Goal: Task Accomplishment & Management: Manage account settings

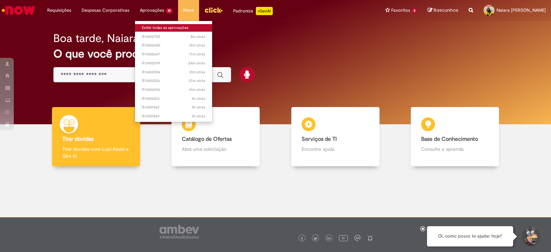
click at [160, 27] on link "Exibir todas as aprovações" at bounding box center [173, 28] width 77 height 8
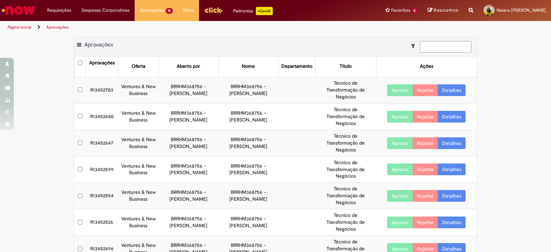
click at [268, 32] on ul "Página inicial Aprovações" at bounding box center [183, 27] width 357 height 13
click at [455, 90] on link "Detalhes" at bounding box center [452, 90] width 28 height 12
click at [448, 94] on link "Detalhes" at bounding box center [452, 90] width 28 height 12
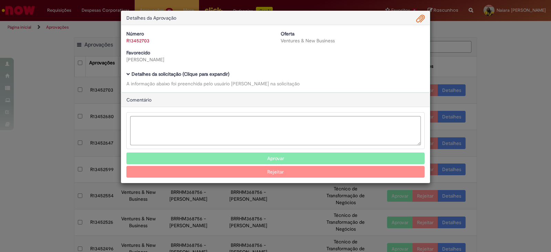
click at [161, 73] on b "Detalhes da solicitação (Clique para expandir)" at bounding box center [181, 74] width 98 height 6
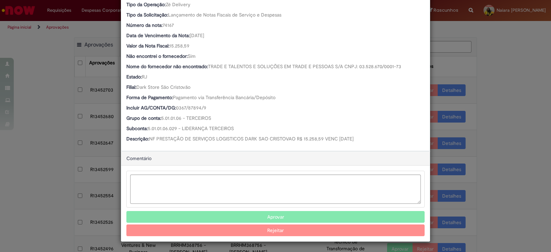
scroll to position [183, 0]
click at [268, 214] on button "Aprovar" at bounding box center [275, 218] width 298 height 12
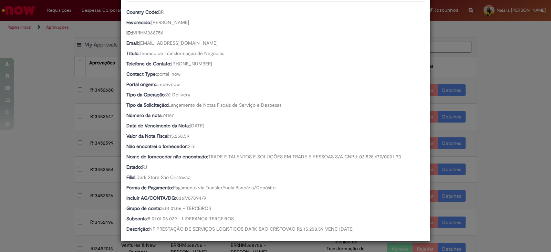
click at [515, 147] on div "Detalhes da Aprovação Número R13452703 Oferta Ventures & New Business Favorecid…" at bounding box center [275, 126] width 551 height 252
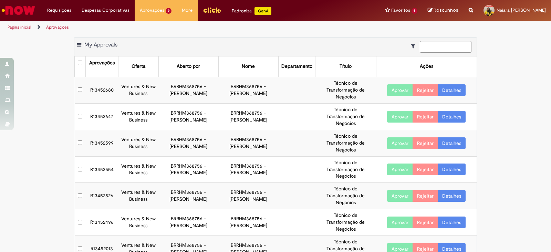
click at [445, 91] on link "Detalhes" at bounding box center [452, 90] width 28 height 12
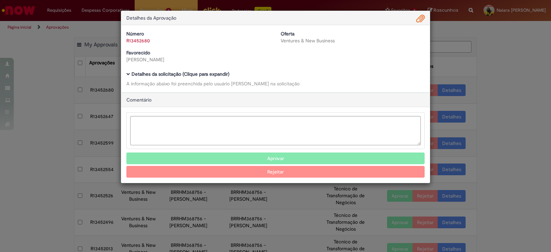
click at [215, 74] on b "Detalhes da solicitação (Clique para expandir)" at bounding box center [181, 74] width 98 height 6
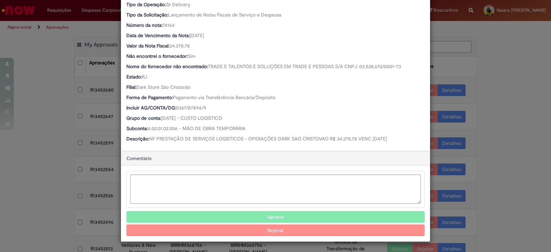
scroll to position [183, 0]
click at [281, 218] on button "Aprovar" at bounding box center [275, 218] width 298 height 12
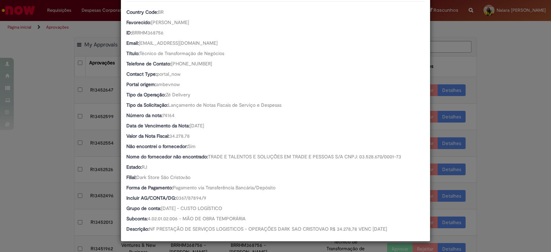
click at [524, 119] on div "Detalhes da Aprovação Número R13452680 Oferta Ventures & New Business Favorecid…" at bounding box center [275, 126] width 551 height 252
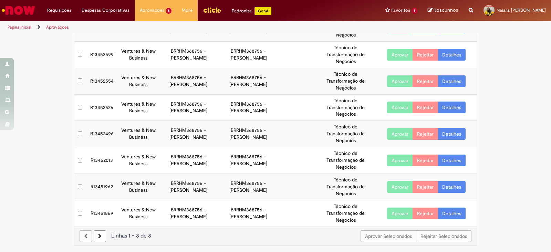
scroll to position [0, 0]
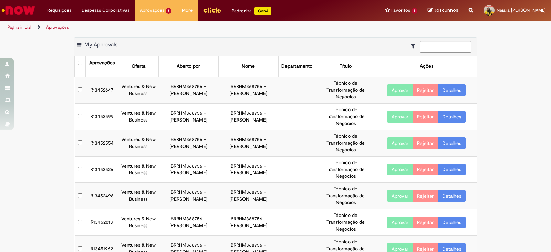
click at [456, 89] on link "Detalhes" at bounding box center [452, 90] width 28 height 12
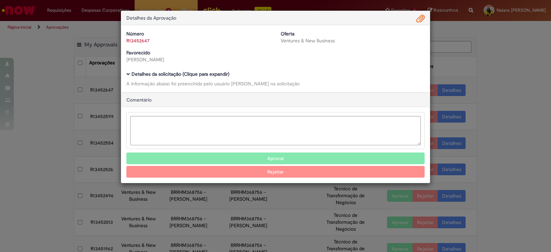
click at [224, 72] on b "Detalhes da solicitação (Clique para expandir)" at bounding box center [181, 74] width 98 height 6
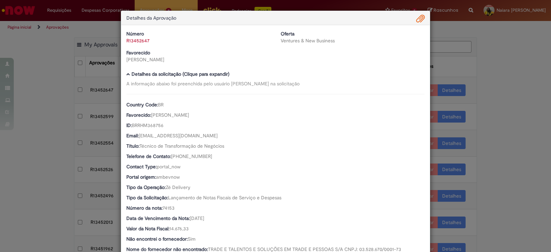
click at [478, 94] on div "Detalhes da Aprovação Número R13452647 Oferta Ventures & New Business Favorecid…" at bounding box center [275, 126] width 551 height 252
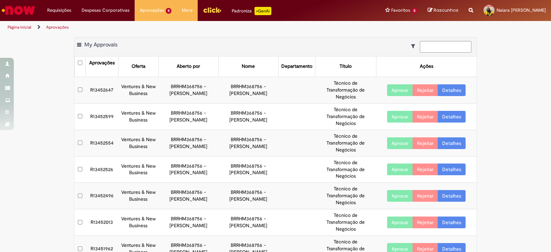
click at [448, 89] on link "Detalhes" at bounding box center [452, 90] width 28 height 12
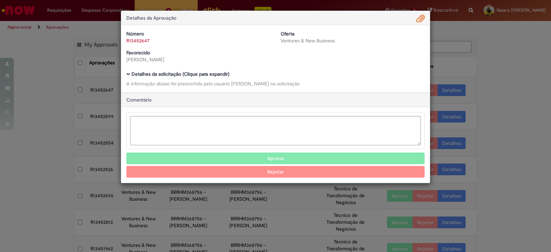
click at [209, 75] on b "Detalhes da solicitação (Clique para expandir)" at bounding box center [181, 74] width 98 height 6
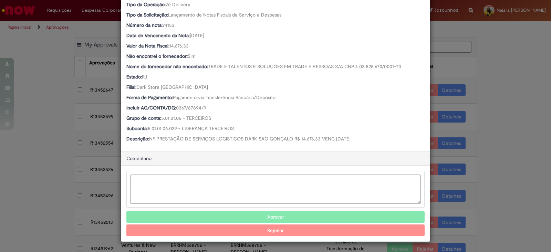
scroll to position [183, 0]
click at [260, 214] on button "Aprovar" at bounding box center [275, 218] width 298 height 12
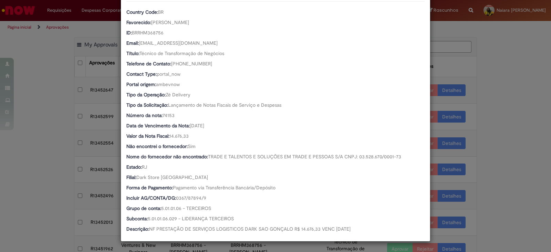
scroll to position [92, 0]
click at [468, 112] on div "Detalhes da Aprovação Número R13452647 Oferta Ventures & New Business Favorecid…" at bounding box center [275, 126] width 551 height 252
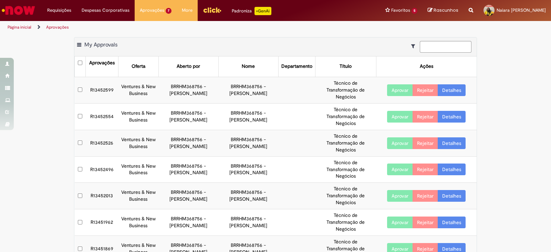
click at [443, 92] on link "Detalhes" at bounding box center [452, 90] width 28 height 12
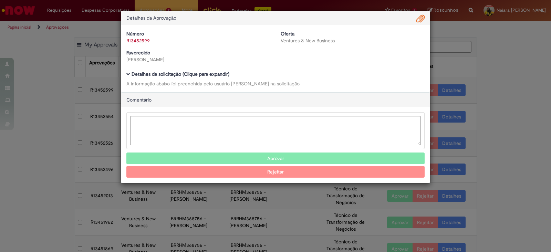
click at [214, 73] on b "Detalhes da solicitação (Clique para expandir)" at bounding box center [181, 74] width 98 height 6
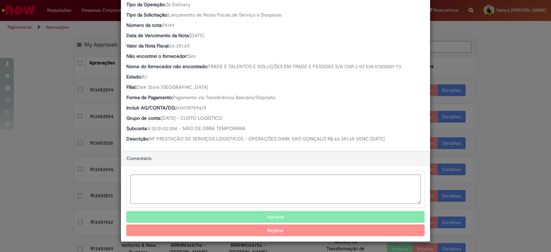
scroll to position [183, 0]
click at [287, 217] on button "Aprovar" at bounding box center [275, 218] width 298 height 12
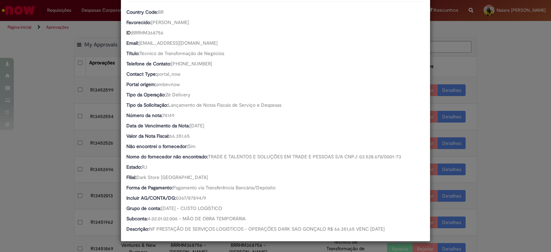
scroll to position [92, 0]
click at [486, 45] on div "Detalhes da Aprovação Número R13452599 Oferta Ventures & New Business Favorecid…" at bounding box center [275, 126] width 551 height 252
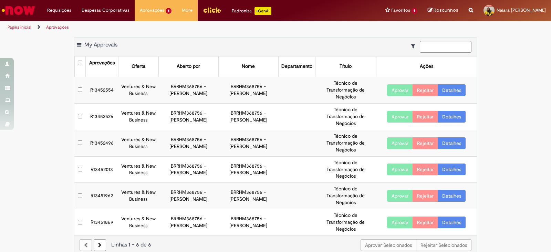
click at [448, 88] on link "Detalhes" at bounding box center [452, 90] width 28 height 12
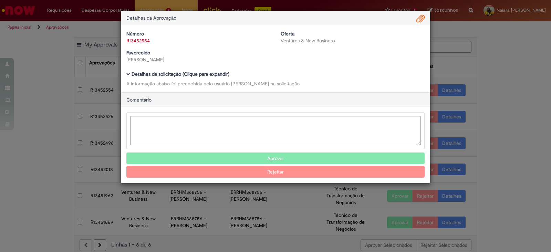
click at [214, 73] on b "Detalhes da solicitação (Clique para expandir)" at bounding box center [181, 74] width 98 height 6
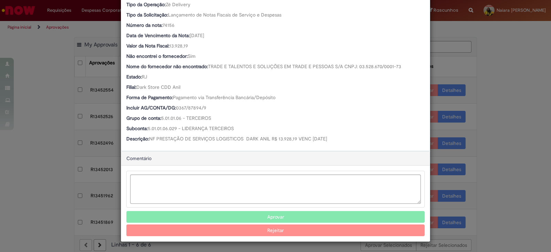
scroll to position [183, 0]
click at [264, 217] on button "Aprovar" at bounding box center [275, 218] width 298 height 12
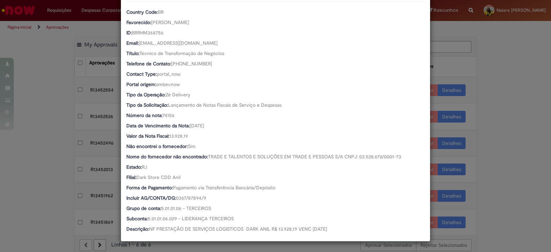
scroll to position [92, 0]
click at [480, 74] on div "Detalhes da Aprovação Número R13452554 Oferta Ventures & New Business Favorecid…" at bounding box center [275, 126] width 551 height 252
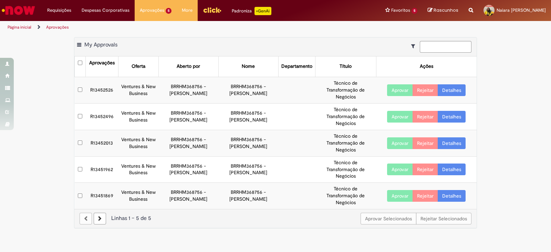
click at [451, 90] on link "Detalhes" at bounding box center [452, 90] width 28 height 12
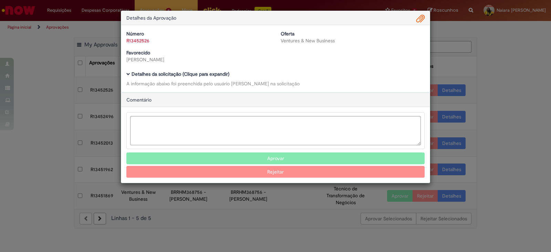
click at [451, 90] on div "Detalhes da Aprovação Número R13452526 Oferta Ventures & New Business Favorecid…" at bounding box center [275, 126] width 551 height 252
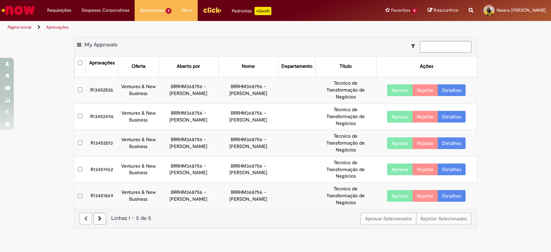
click at [451, 90] on link "Detalhes" at bounding box center [452, 90] width 28 height 12
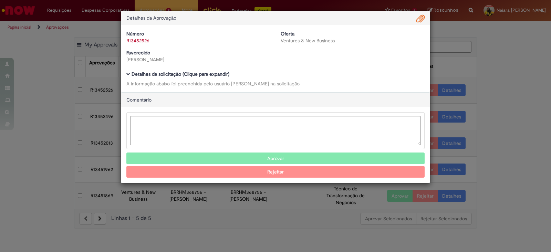
click at [193, 73] on b "Detalhes da solicitação (Clique para expandir)" at bounding box center [181, 74] width 98 height 6
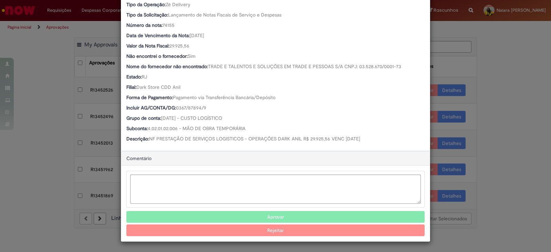
scroll to position [183, 0]
click at [267, 218] on button "Aprovar" at bounding box center [275, 218] width 298 height 12
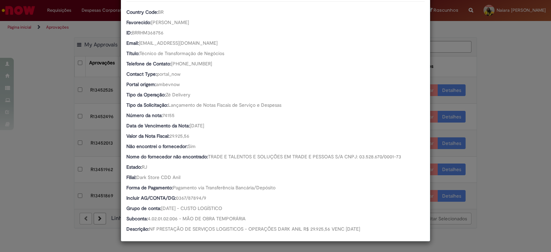
scroll to position [92, 0]
click at [496, 58] on div "Detalhes da Aprovação Número R13452526 Oferta Ventures & New Business Favorecid…" at bounding box center [275, 126] width 551 height 252
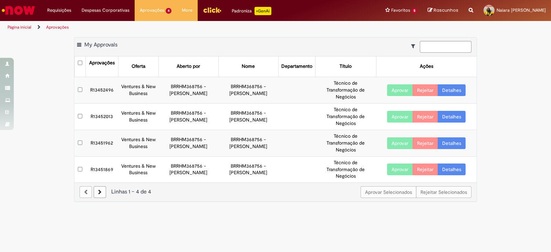
click at [451, 88] on link "Detalhes" at bounding box center [452, 90] width 28 height 12
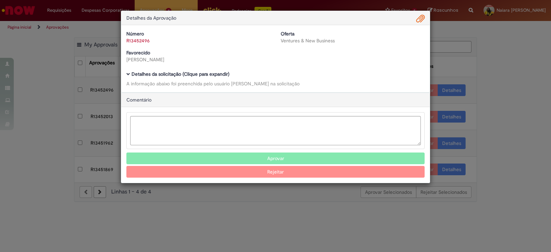
click at [193, 75] on b "Detalhes da solicitação (Clique para expandir)" at bounding box center [181, 74] width 98 height 6
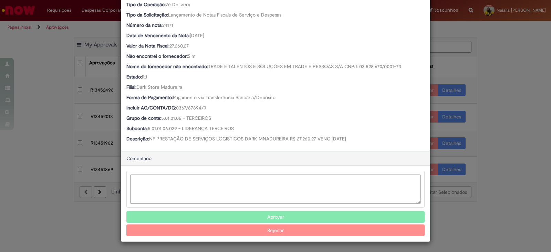
scroll to position [183, 0]
click at [242, 213] on button "Aprovar" at bounding box center [275, 218] width 298 height 12
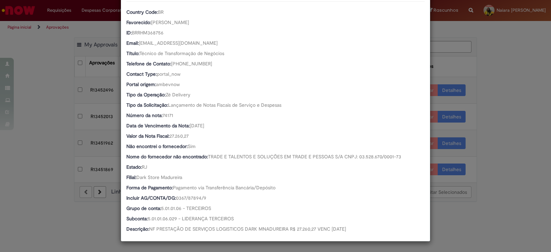
scroll to position [92, 0]
click at [492, 78] on div "Detalhes da Aprovação Número R13452496 Oferta Ventures & New Business Favorecid…" at bounding box center [275, 126] width 551 height 252
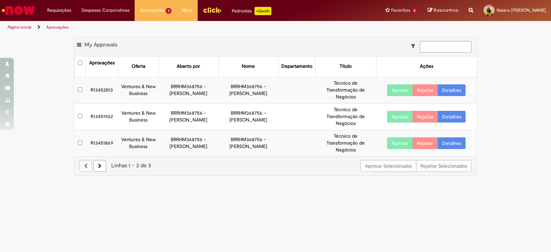
click at [445, 88] on link "Detalhes" at bounding box center [452, 90] width 28 height 12
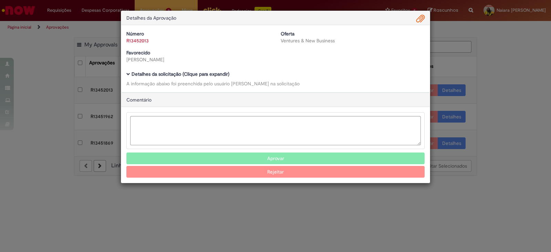
click at [221, 72] on b "Detalhes da solicitação (Clique para expandir)" at bounding box center [181, 74] width 98 height 6
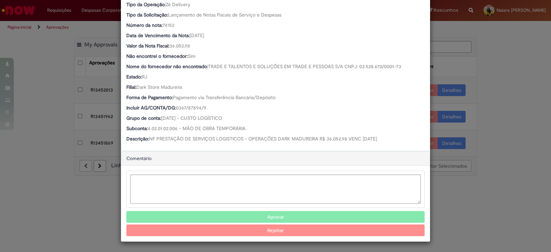
scroll to position [183, 0]
click at [289, 217] on button "Aprovar" at bounding box center [275, 218] width 298 height 12
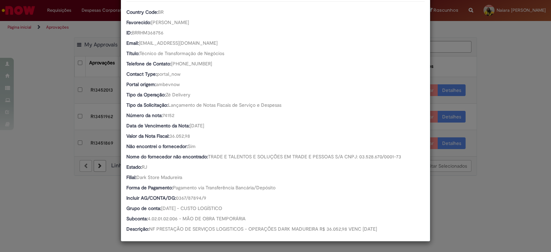
scroll to position [92, 0]
click at [496, 95] on div "Detalhes da Aprovação Número R13452013 Oferta Ventures & New Business Favorecid…" at bounding box center [275, 126] width 551 height 252
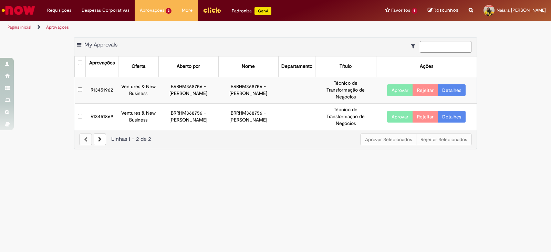
click at [448, 91] on link "Detalhes" at bounding box center [452, 90] width 28 height 12
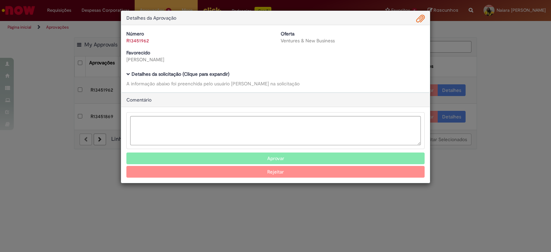
click at [207, 72] on b "Detalhes da solicitação (Clique para expandir)" at bounding box center [181, 74] width 98 height 6
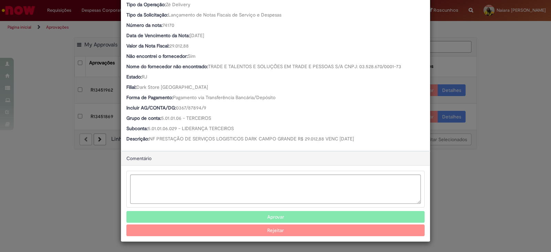
scroll to position [183, 0]
click at [286, 216] on button "Aprovar" at bounding box center [275, 218] width 298 height 12
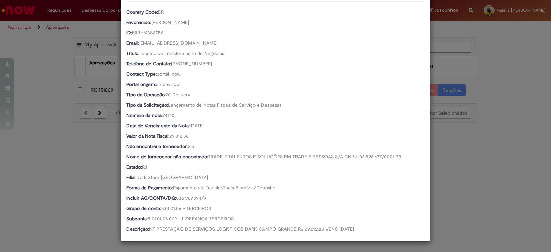
scroll to position [92, 0]
click at [490, 98] on div "Detalhes da Aprovação Número R13451962 Oferta Ventures & New Business Favorecid…" at bounding box center [275, 126] width 551 height 252
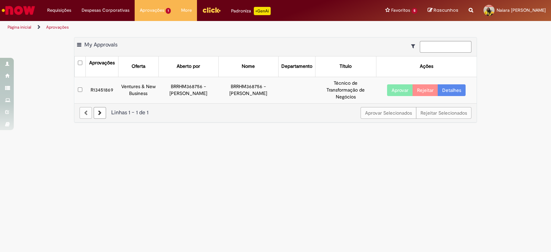
click at [455, 89] on link "Detalhes" at bounding box center [452, 90] width 28 height 12
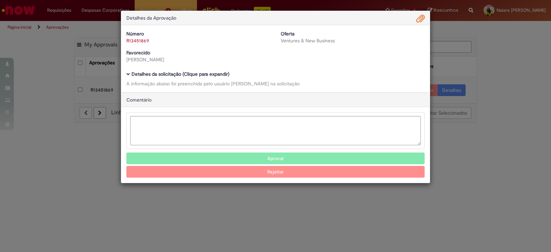
click at [188, 75] on b "Detalhes da solicitação (Clique para expandir)" at bounding box center [181, 74] width 98 height 6
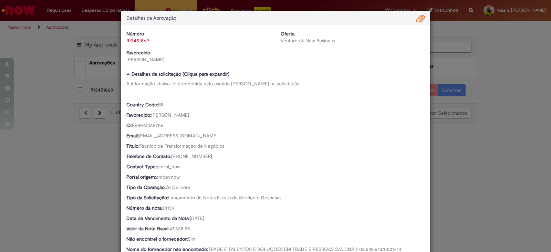
click at [488, 206] on div "Detalhes da Aprovação Número R13451869 Oferta Ventures & New Business Favorecid…" at bounding box center [275, 126] width 551 height 252
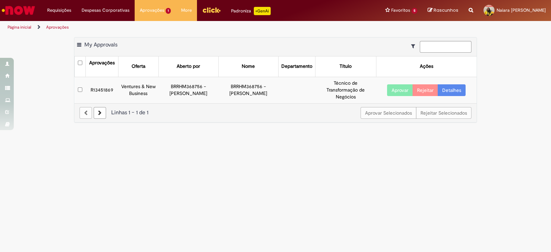
click at [396, 89] on button "Aprovar" at bounding box center [400, 90] width 26 height 12
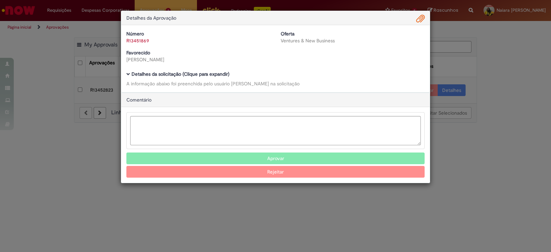
click at [502, 118] on div "Detalhes da Aprovação Número R13451869 Oferta Ventures & New Business Favorecid…" at bounding box center [275, 126] width 551 height 252
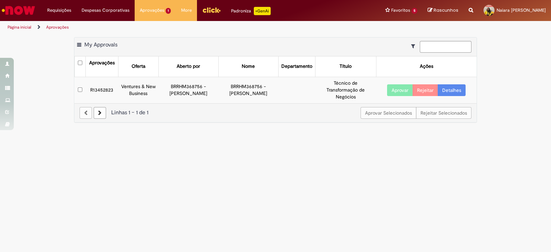
click at [450, 89] on link "Detalhes" at bounding box center [452, 90] width 28 height 12
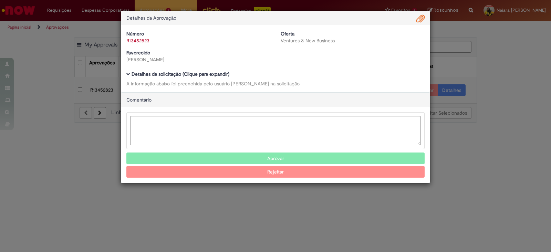
click at [195, 76] on b "Detalhes da solicitação (Clique para expandir)" at bounding box center [181, 74] width 98 height 6
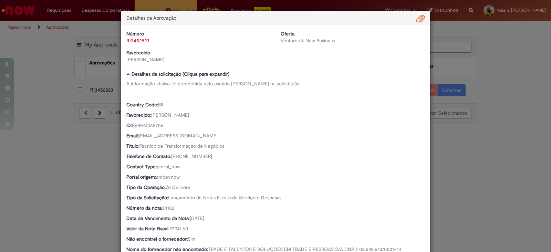
click at [466, 191] on div "Detalhes da Aprovação Número R13452823 Oferta Ventures & New Business Favorecid…" at bounding box center [275, 126] width 551 height 252
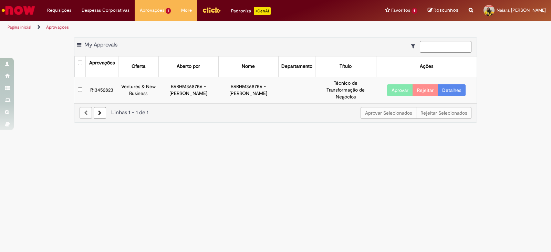
click at [398, 90] on button "Aprovar" at bounding box center [400, 90] width 26 height 12
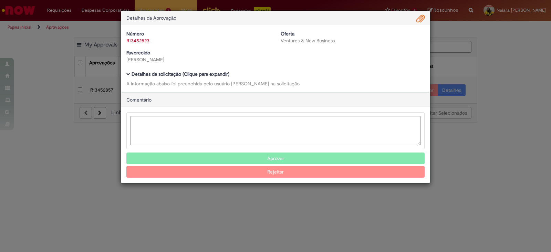
click at [495, 96] on div "Detalhes da Aprovação Número R13452823 Oferta Ventures & New Business Favorecid…" at bounding box center [275, 126] width 551 height 252
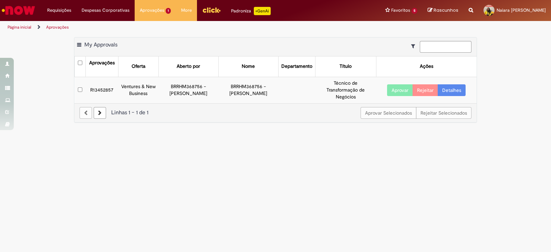
click at [451, 92] on link "Detalhes" at bounding box center [452, 90] width 28 height 12
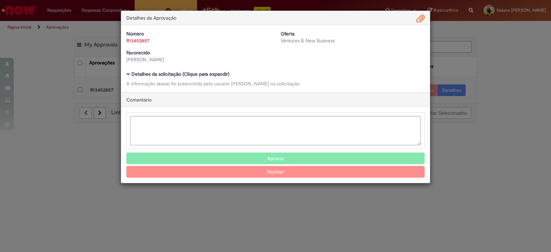
click at [208, 75] on b "Detalhes da solicitação (Clique para expandir)" at bounding box center [181, 74] width 98 height 6
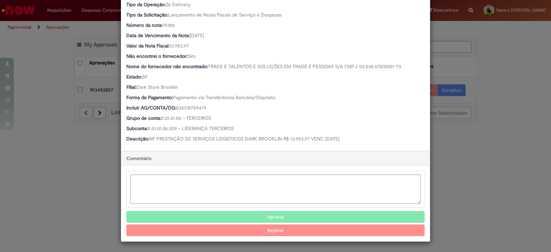
scroll to position [183, 0]
click at [278, 216] on button "Aprovar" at bounding box center [275, 218] width 298 height 12
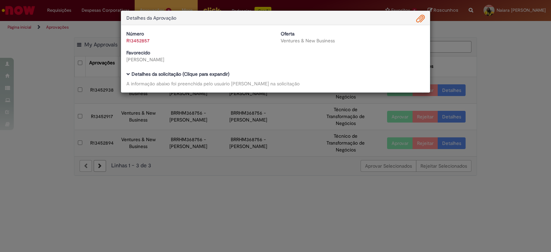
scroll to position [92, 0]
click at [522, 116] on div "Detalhes da Aprovação Número R13452857 Oferta Ventures & New Business Favorecid…" at bounding box center [275, 126] width 551 height 252
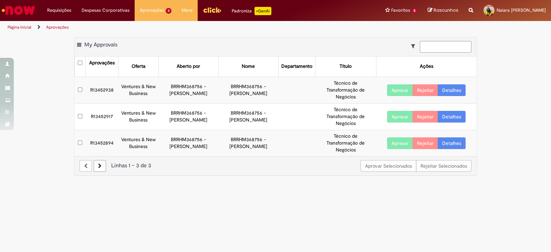
click at [448, 89] on link "Detalhes" at bounding box center [452, 90] width 28 height 12
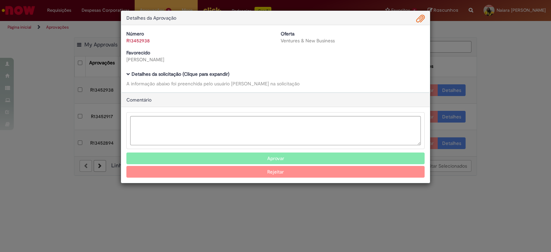
click at [174, 74] on b "Detalhes da solicitação (Clique para expandir)" at bounding box center [181, 74] width 98 height 6
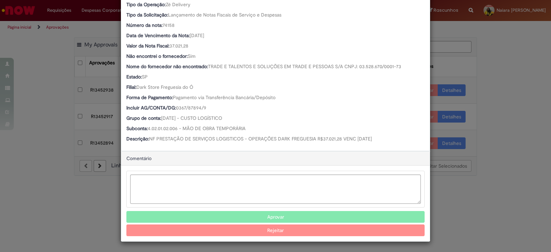
scroll to position [183, 0]
click at [227, 215] on button "Aprovar" at bounding box center [275, 218] width 298 height 12
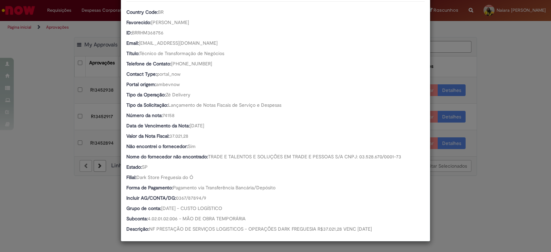
click at [488, 114] on div "Detalhes da Aprovação Número R13452938 Oferta Ventures & New Business Favorecid…" at bounding box center [275, 126] width 551 height 252
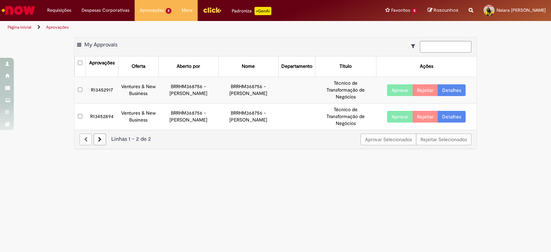
click at [446, 87] on link "Detalhes" at bounding box center [452, 90] width 28 height 12
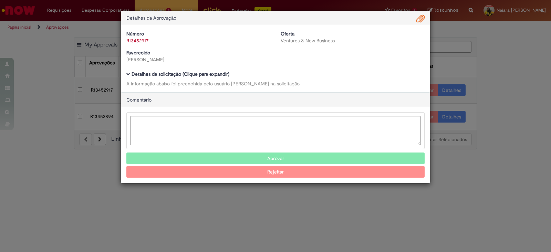
click at [203, 74] on b "Detalhes da solicitação (Clique para expandir)" at bounding box center [181, 74] width 98 height 6
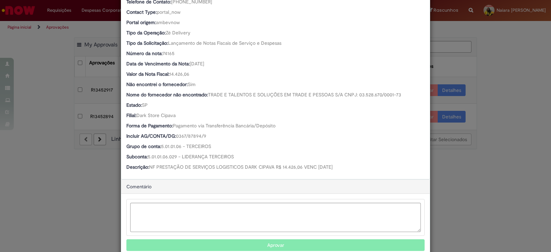
scroll to position [155, 0]
click at [301, 242] on button "Aprovar" at bounding box center [275, 246] width 298 height 12
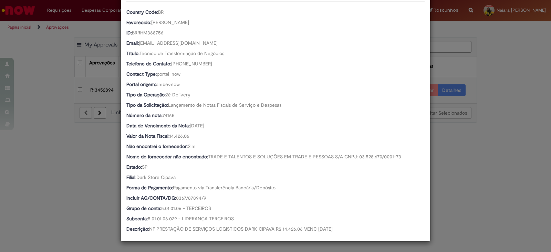
click at [463, 55] on div "Detalhes da Aprovação Número R13452917 Oferta Ventures & New Business Favorecid…" at bounding box center [275, 126] width 551 height 252
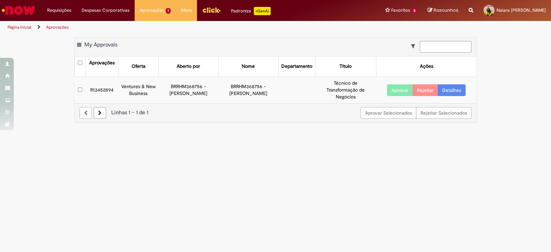
click at [459, 92] on link "Detalhes" at bounding box center [452, 90] width 28 height 12
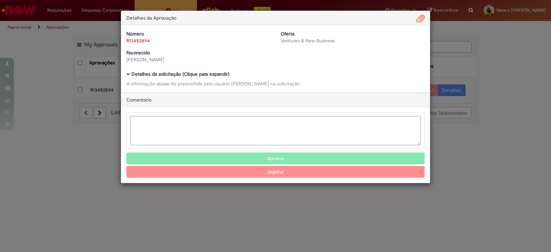
click at [238, 159] on button "Aprovar" at bounding box center [275, 159] width 298 height 12
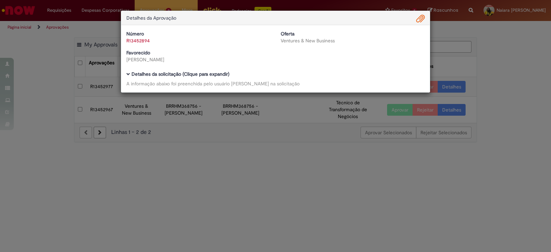
click at [294, 160] on div "Detalhes da Aprovação Número R13452894 Oferta Ventures & New Business Favorecid…" at bounding box center [275, 126] width 551 height 252
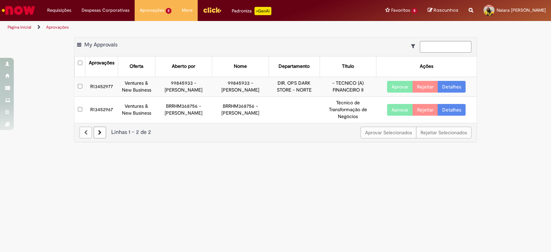
click at [450, 90] on link "Detalhes" at bounding box center [452, 87] width 28 height 12
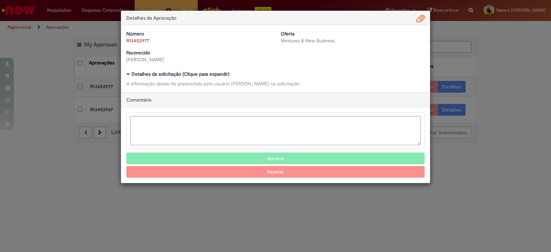
click at [216, 77] on b "Detalhes da solicitação (Clique para expandir)" at bounding box center [181, 74] width 98 height 6
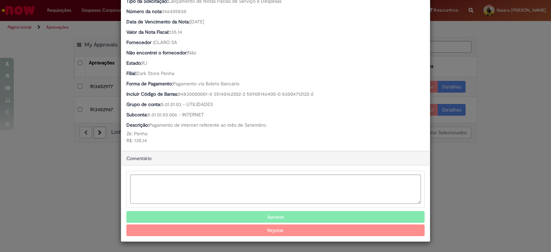
scroll to position [227, 0]
click at [260, 218] on button "Aprovar" at bounding box center [275, 218] width 298 height 12
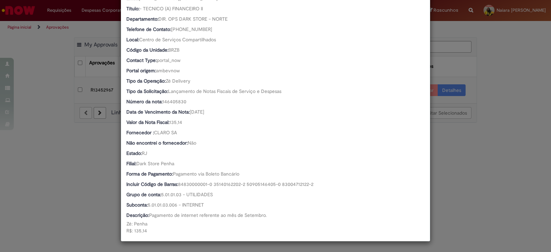
click at [472, 165] on div "Detalhes da Aprovação Número R13452977 Oferta Ventures & New Business Favorecid…" at bounding box center [275, 126] width 551 height 252
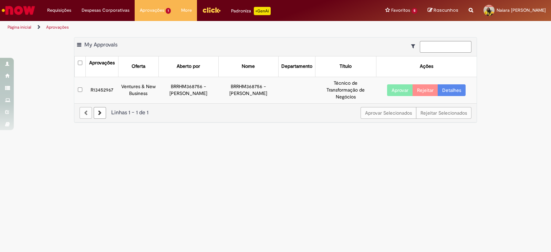
click at [459, 88] on link "Detalhes" at bounding box center [452, 90] width 28 height 12
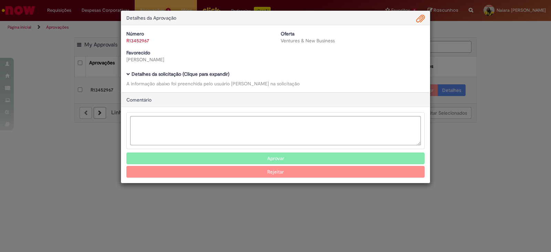
click at [212, 75] on b "Detalhes da solicitação (Clique para expandir)" at bounding box center [181, 74] width 98 height 6
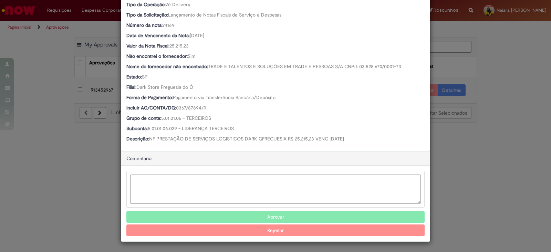
scroll to position [183, 0]
click at [256, 215] on button "Aprovar" at bounding box center [275, 218] width 298 height 12
click at [242, 215] on button "Aprovar" at bounding box center [275, 218] width 298 height 12
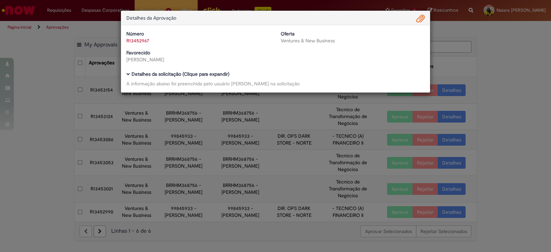
click at [468, 81] on div "Detalhes da Aprovação Número R13452967 Oferta Ventures & New Business Favorecid…" at bounding box center [275, 126] width 551 height 252
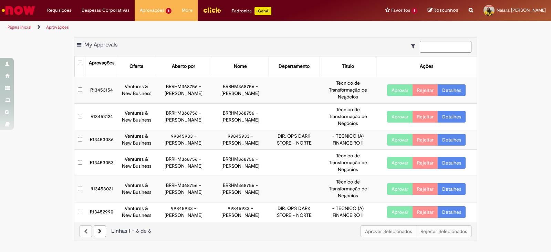
click at [446, 91] on link "Detalhes" at bounding box center [452, 90] width 28 height 12
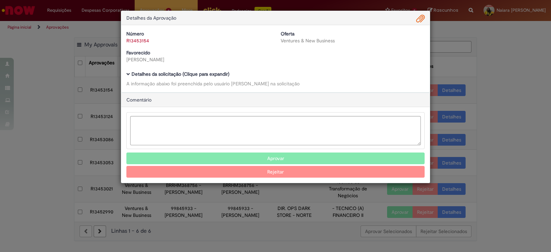
click at [183, 74] on b "Detalhes da solicitação (Clique para expandir)" at bounding box center [181, 74] width 98 height 6
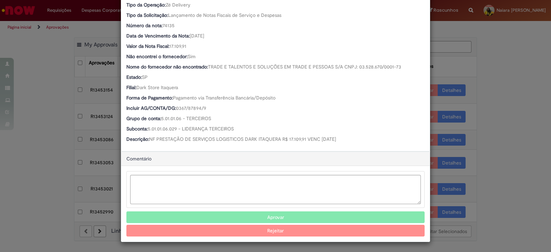
scroll to position [183, 0]
click at [298, 210] on div "Aprovar Rejeitar" at bounding box center [275, 204] width 309 height 76
click at [292, 215] on button "Aprovar" at bounding box center [275, 218] width 298 height 12
